Goal: Information Seeking & Learning: Learn about a topic

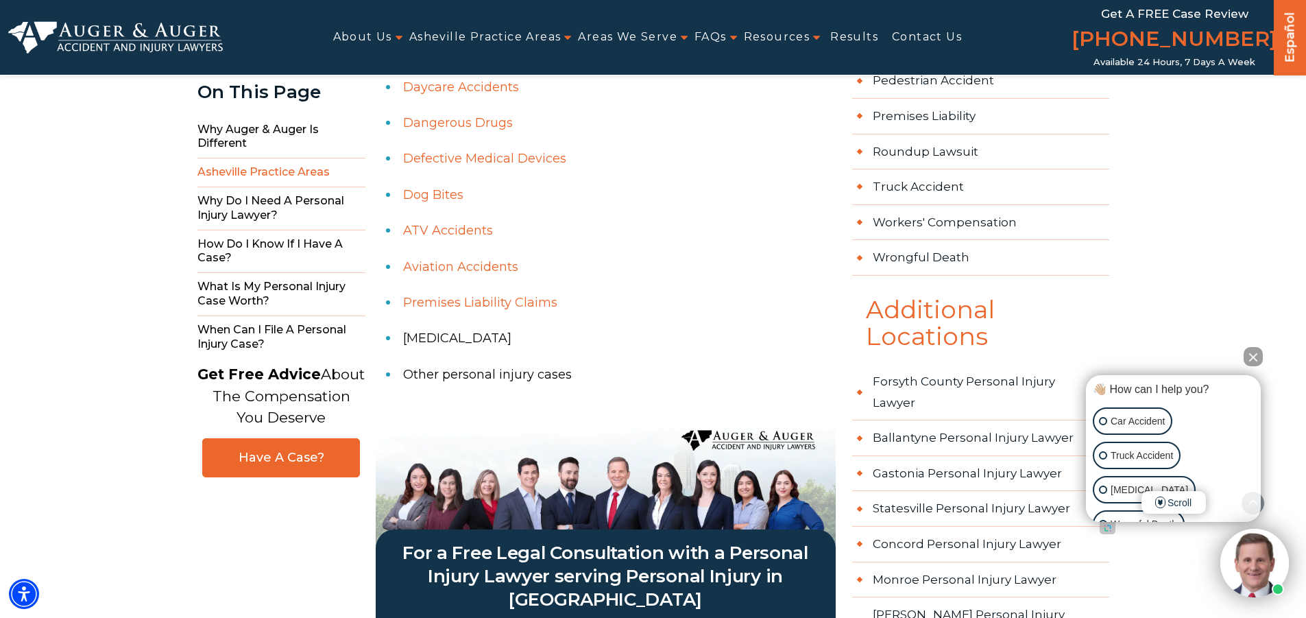
scroll to position [1302, 0]
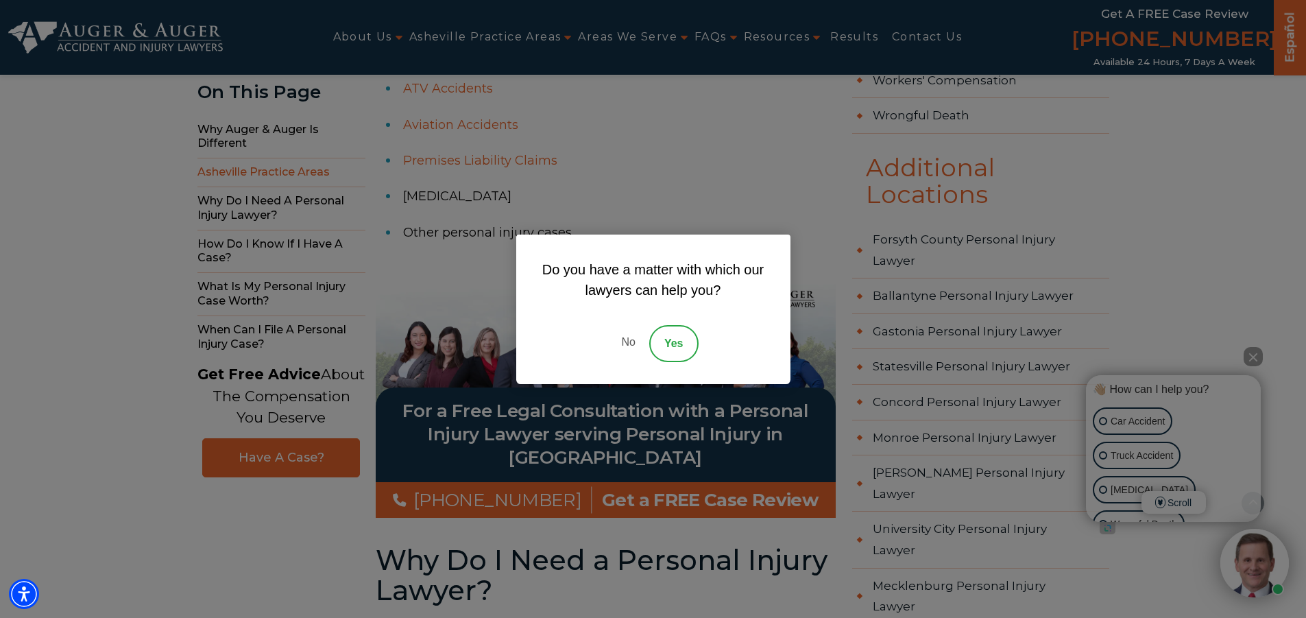
click at [635, 340] on link "No" at bounding box center [627, 343] width 41 height 37
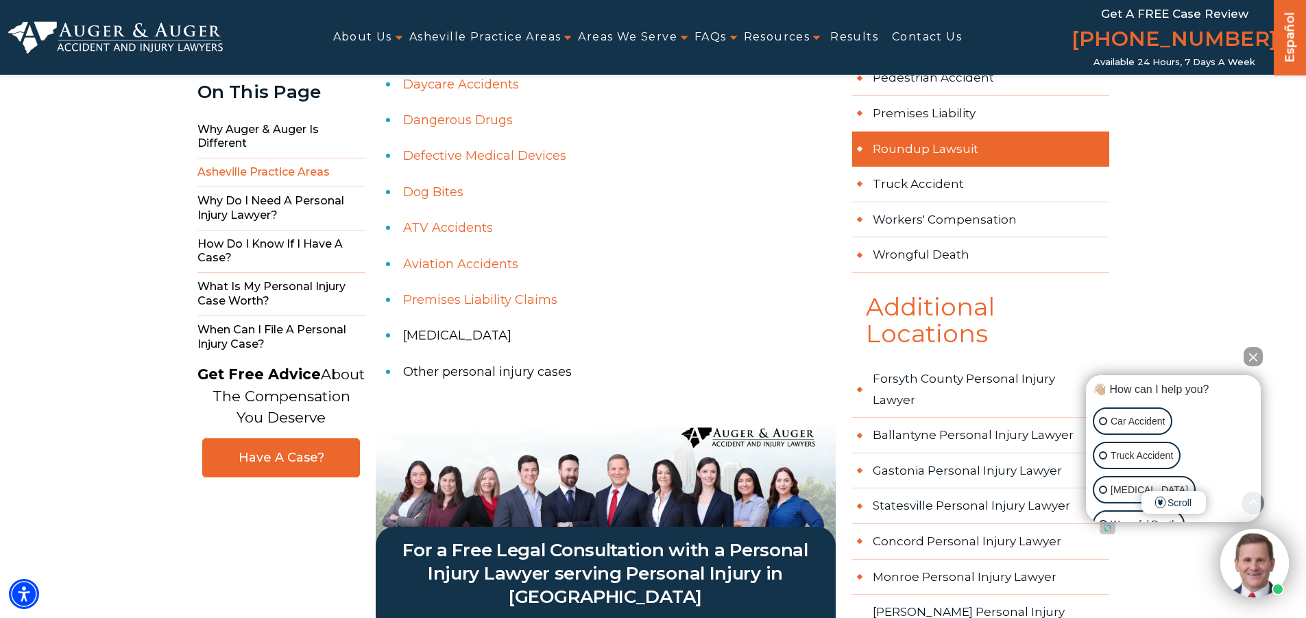
scroll to position [960, 0]
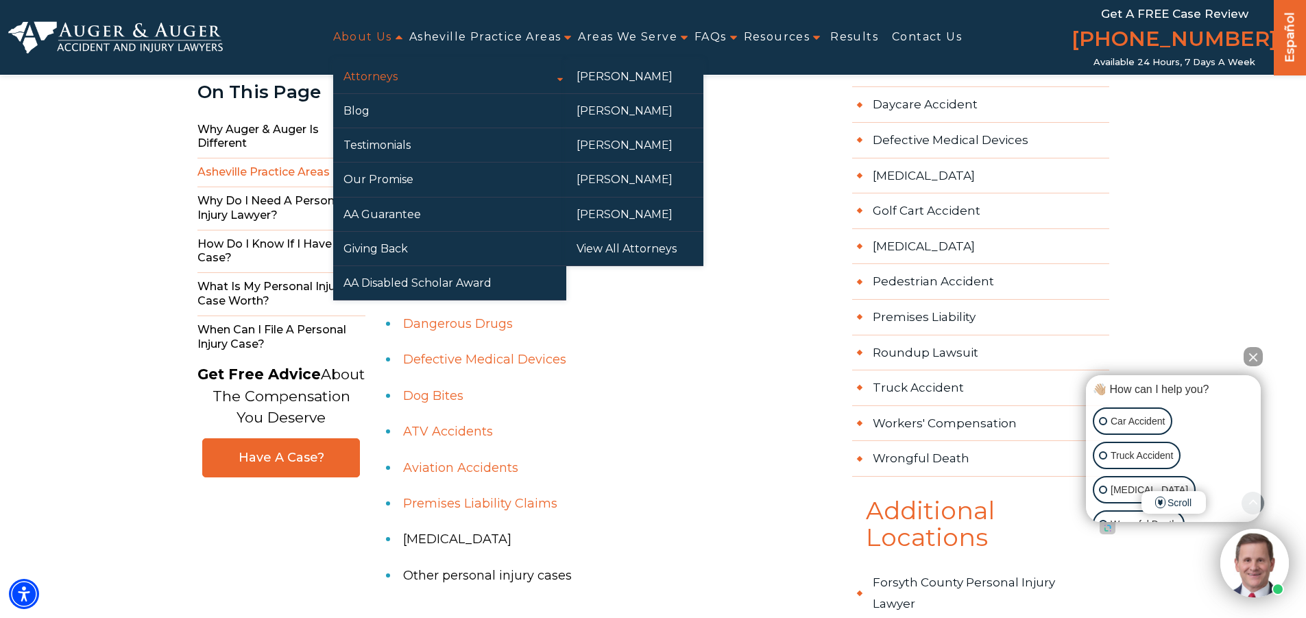
click at [353, 74] on link "Attorneys" at bounding box center [449, 77] width 233 height 34
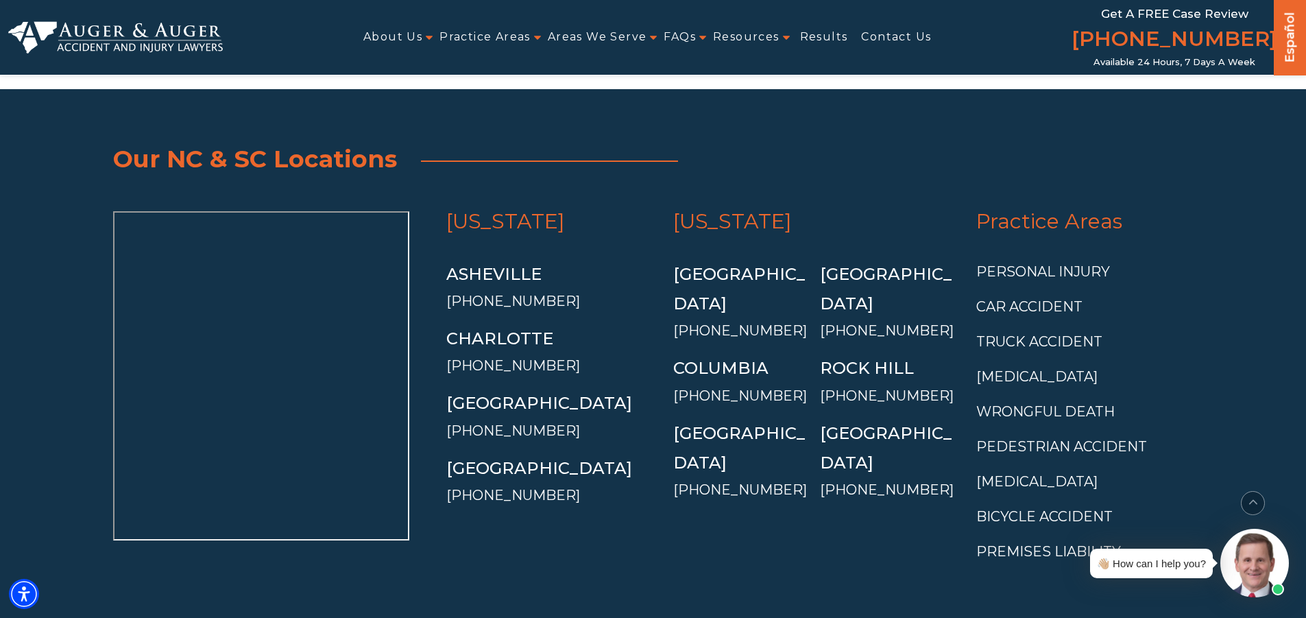
scroll to position [3290, 0]
